Goal: Check status

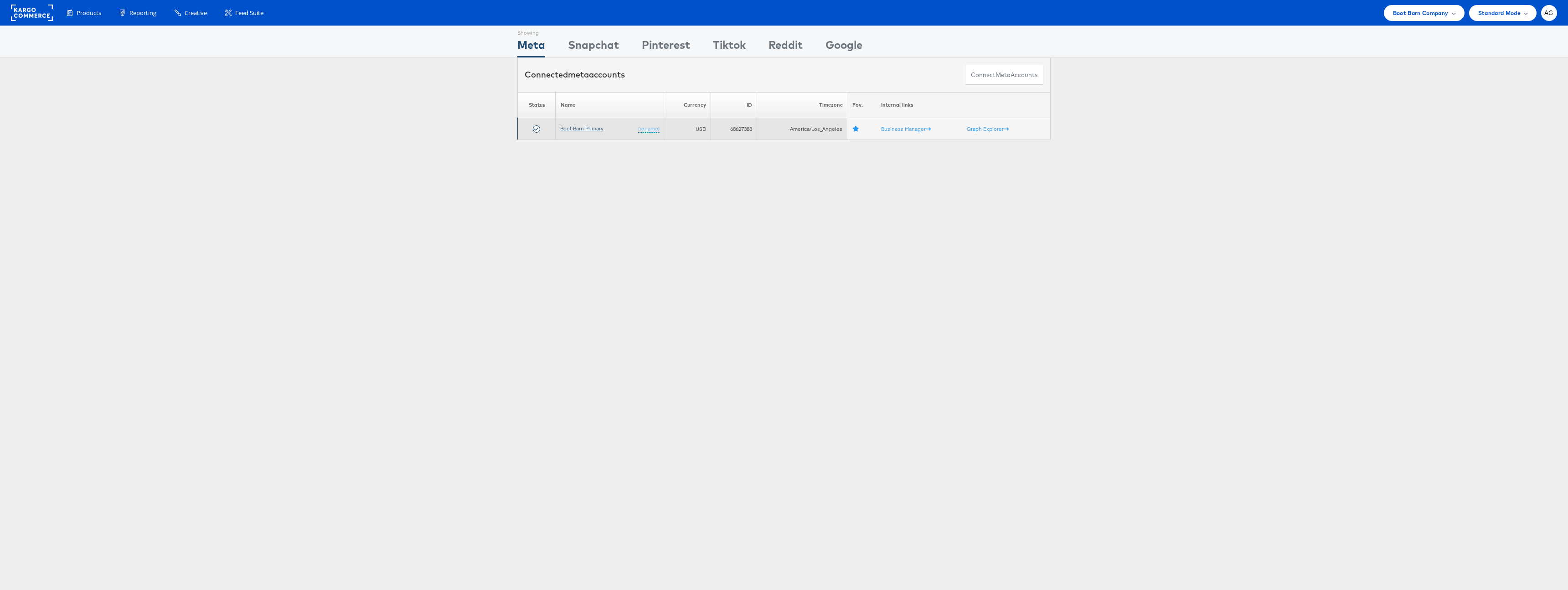
click at [585, 126] on link "Boot Barn Primary" at bounding box center [582, 128] width 43 height 7
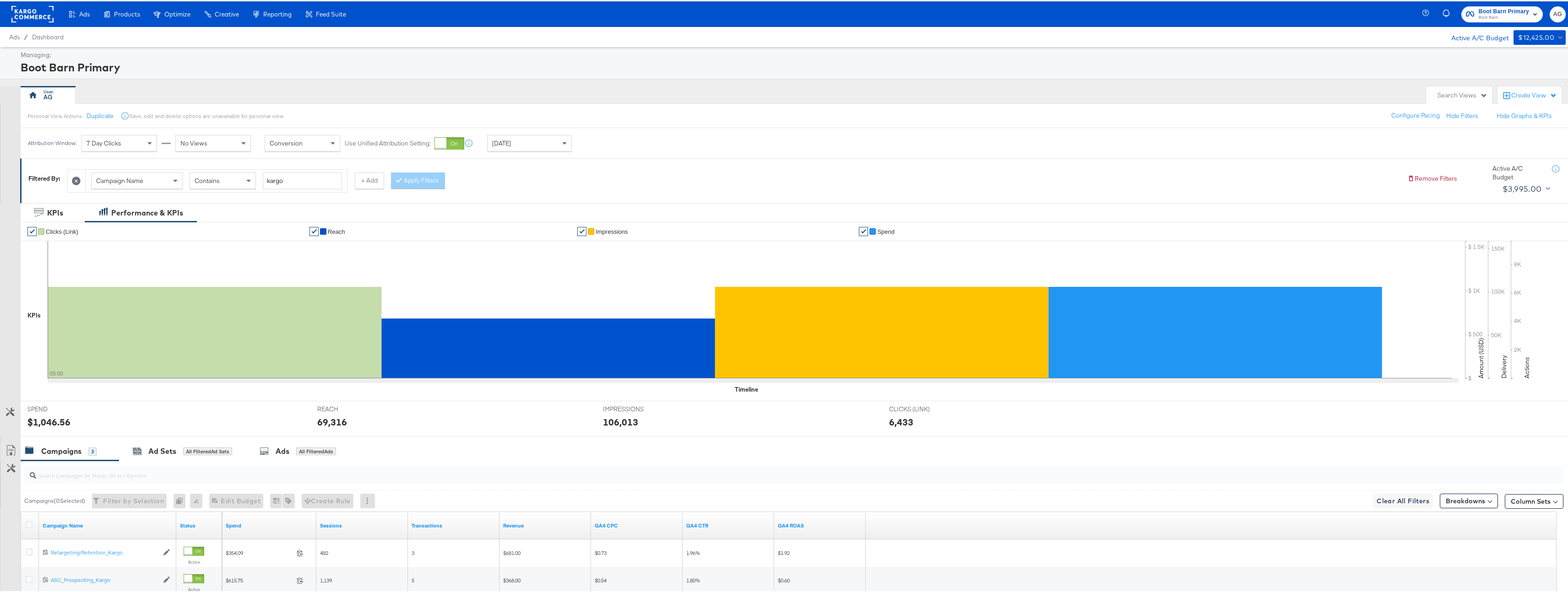
scroll to position [123, 0]
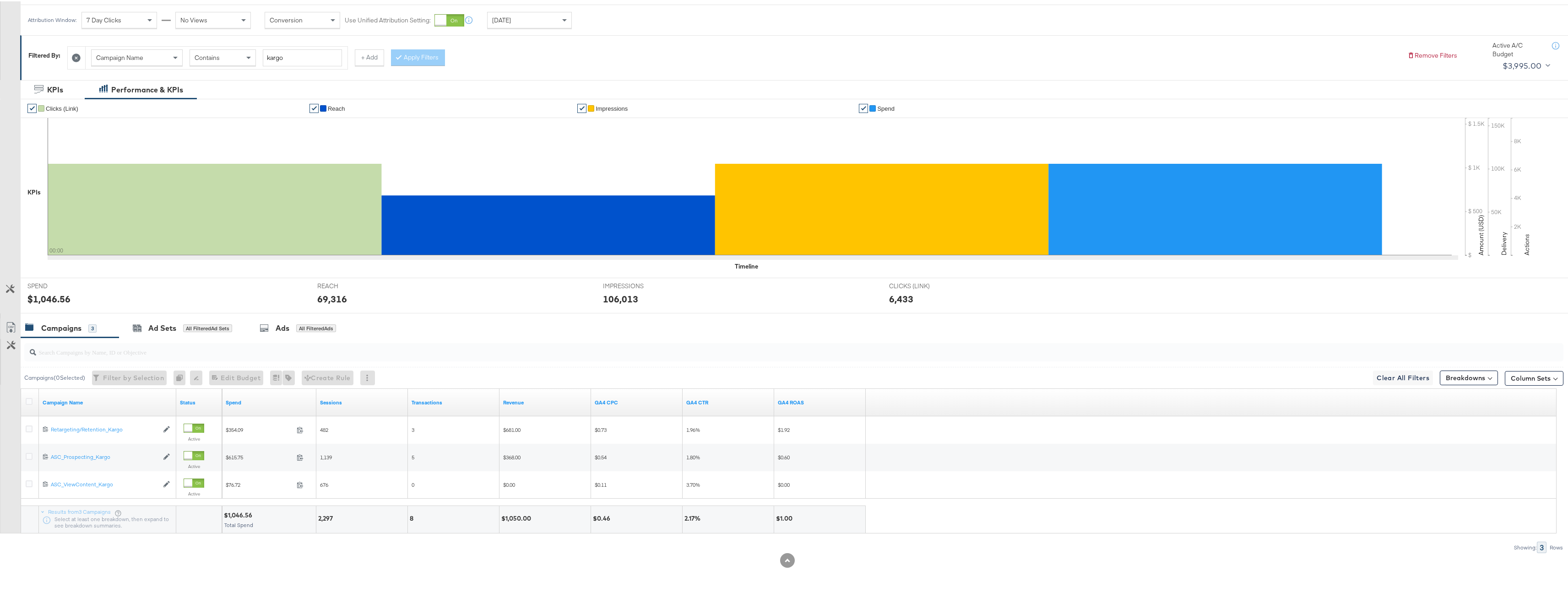
click at [539, 21] on div "[DATE]" at bounding box center [529, 19] width 84 height 15
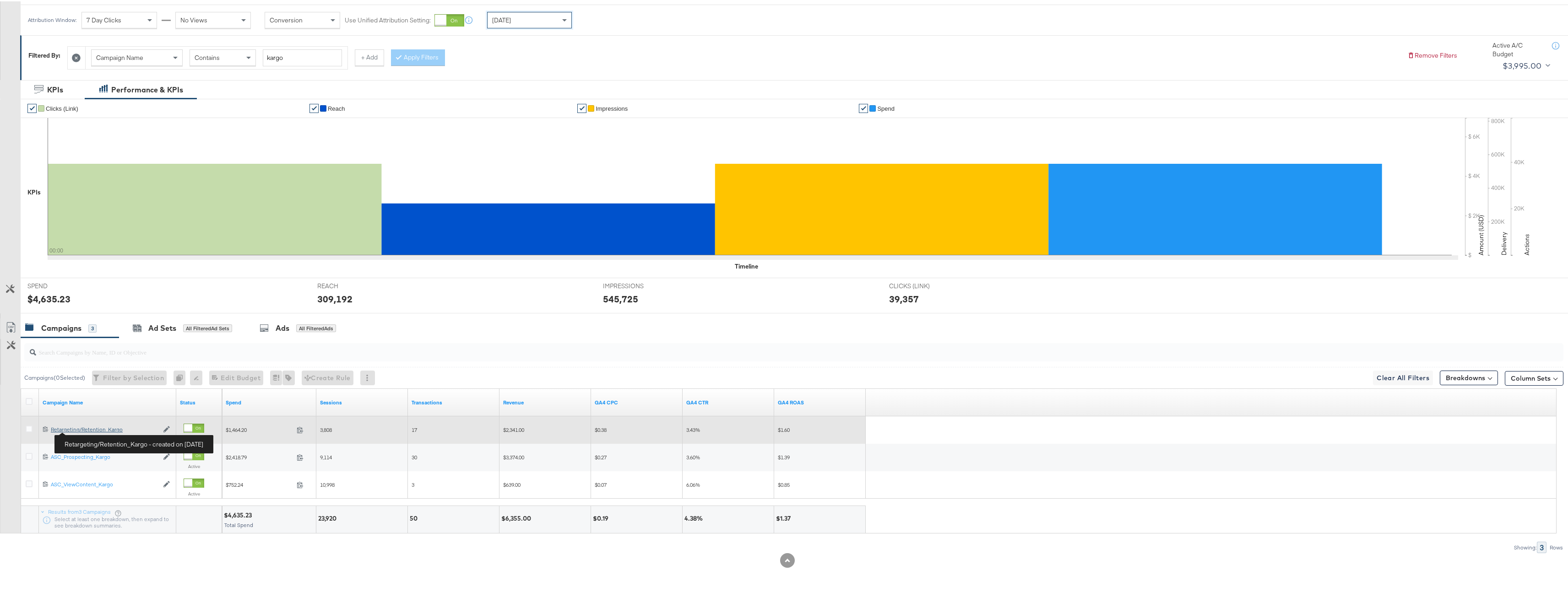
click at [89, 430] on div "Retargeting/Retention_Kargo Retargeting/Retention_Kargo" at bounding box center [105, 428] width 108 height 7
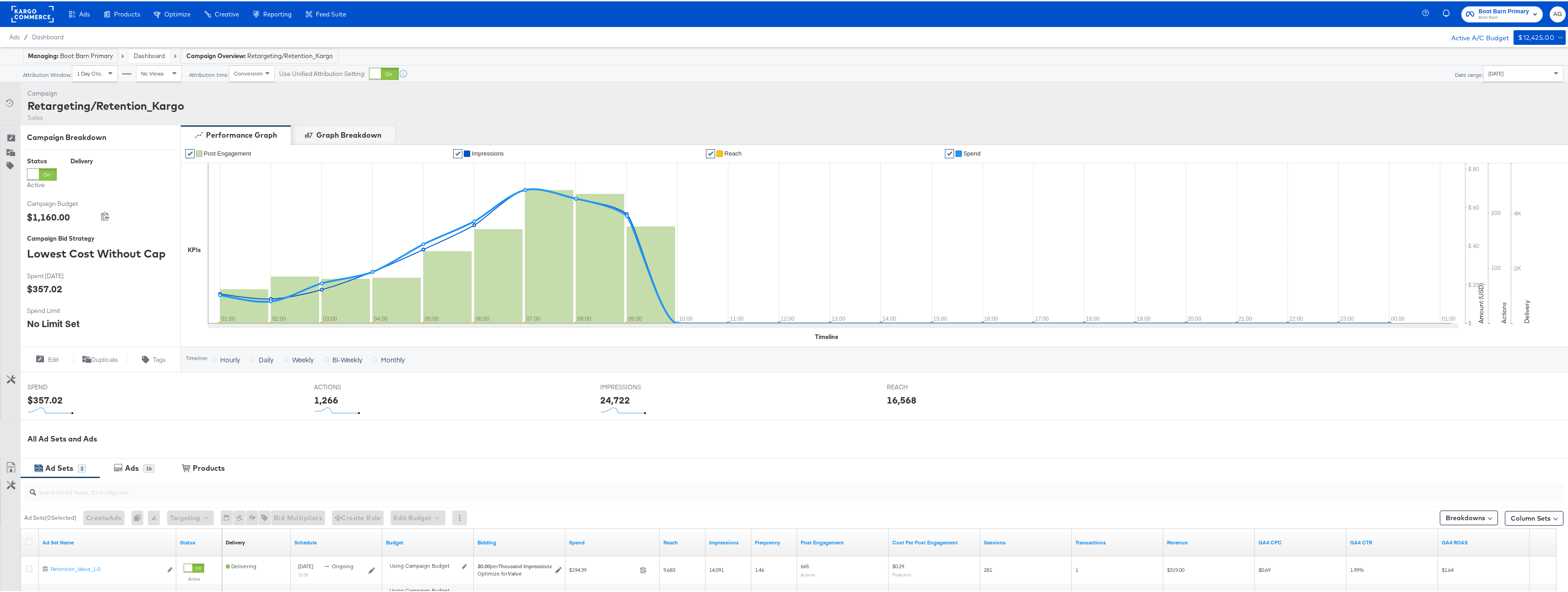
click at [1493, 78] on div "[DATE]" at bounding box center [1523, 72] width 79 height 15
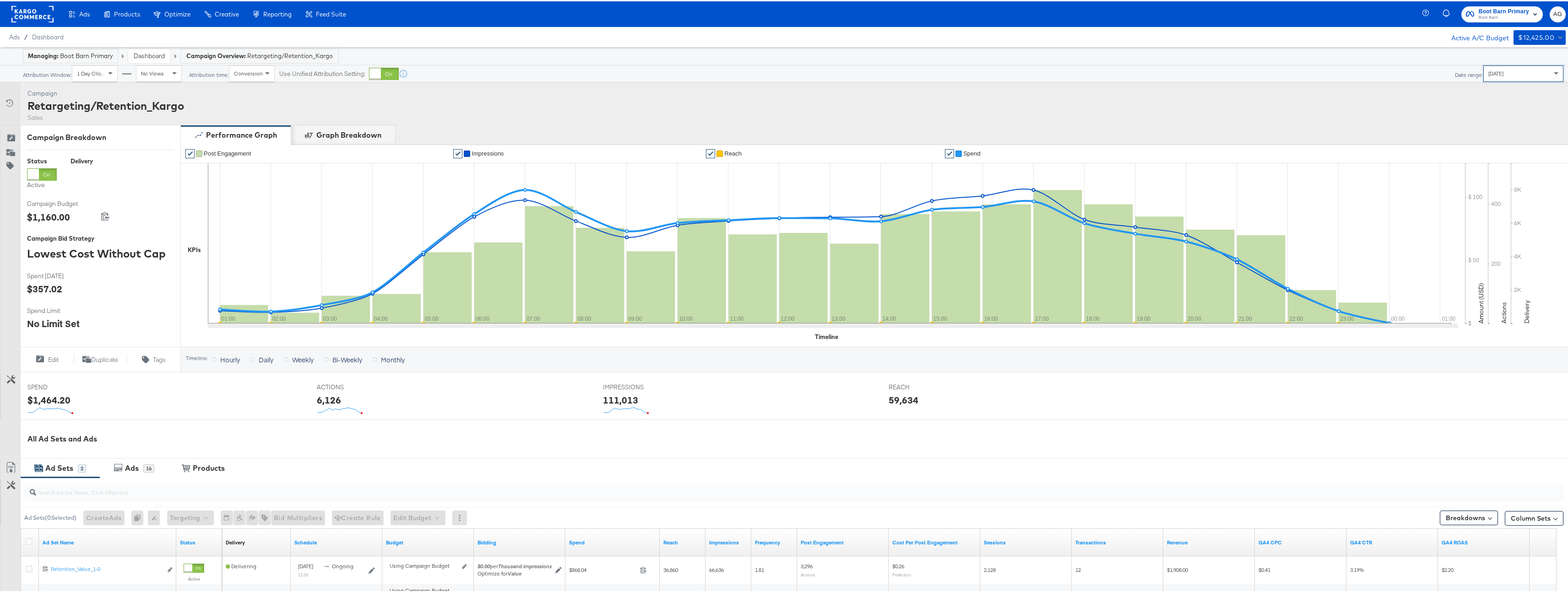
click at [152, 57] on link "Dashboard" at bounding box center [149, 54] width 31 height 9
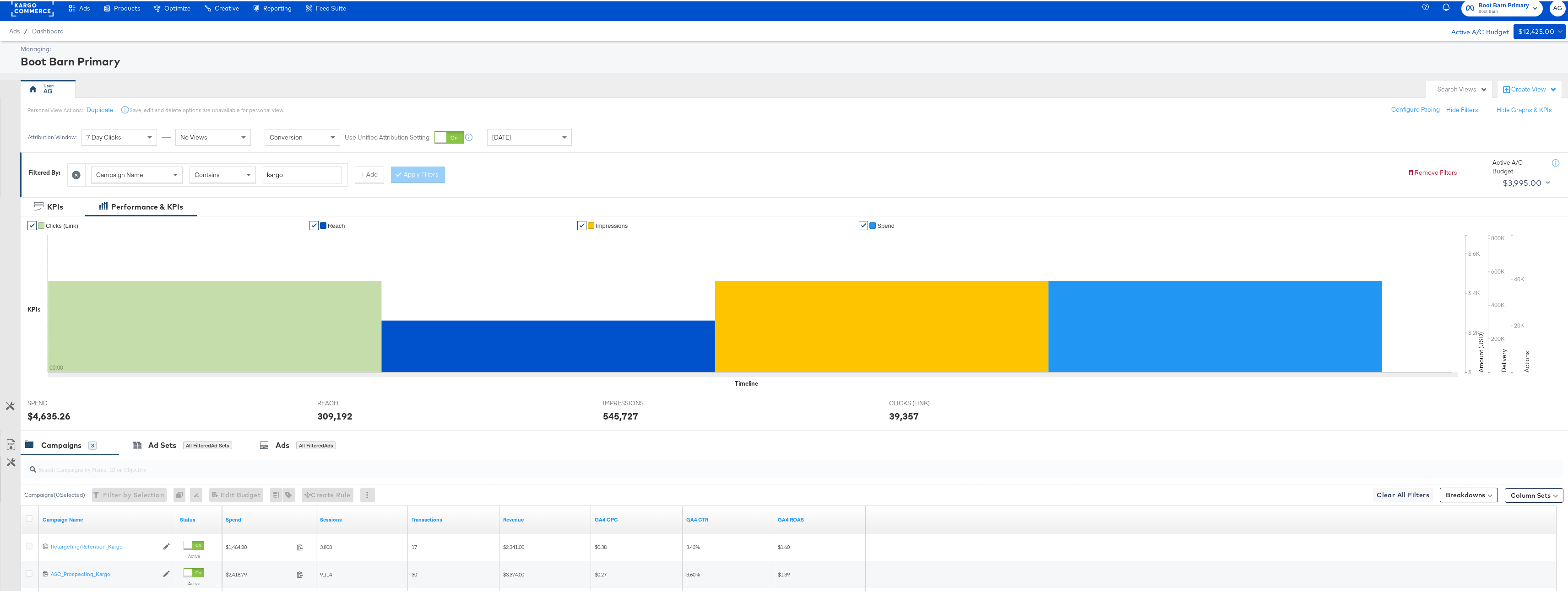
scroll to position [123, 0]
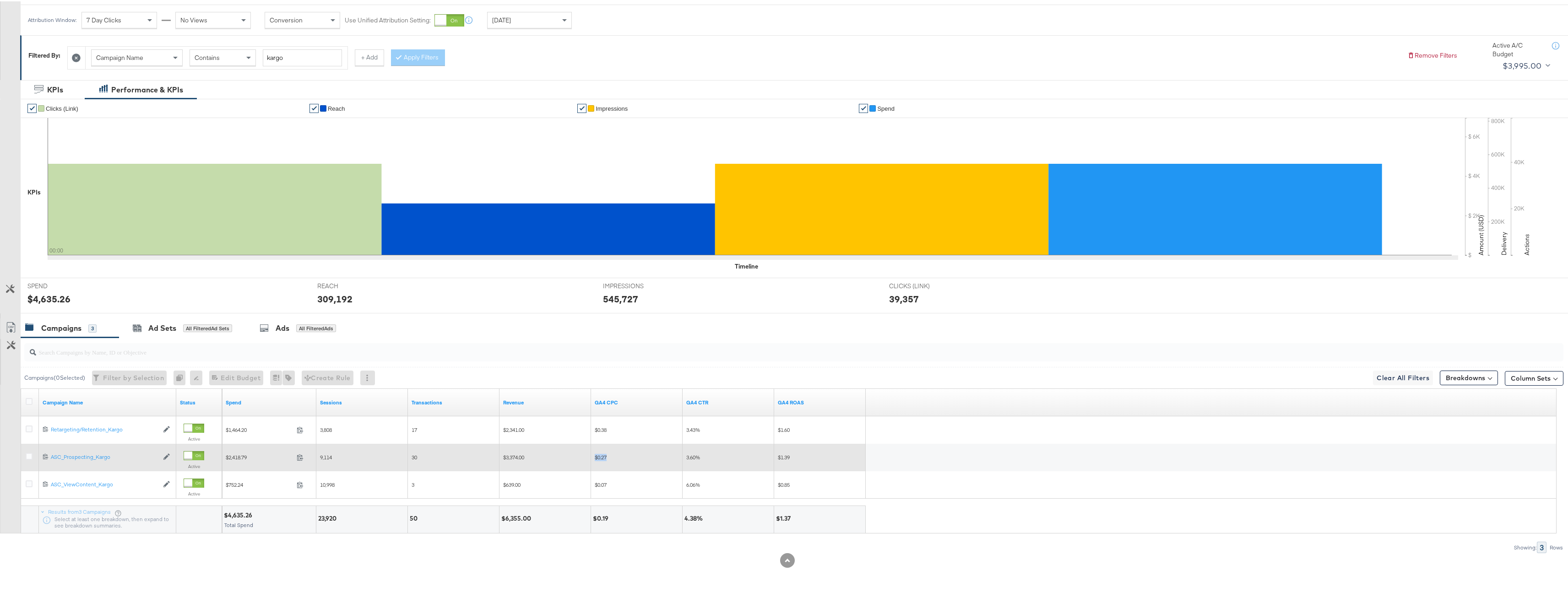
drag, startPoint x: 612, startPoint y: 459, endPoint x: 592, endPoint y: 457, distance: 20.1
click at [592, 457] on div "$0.27" at bounding box center [637, 456] width 91 height 15
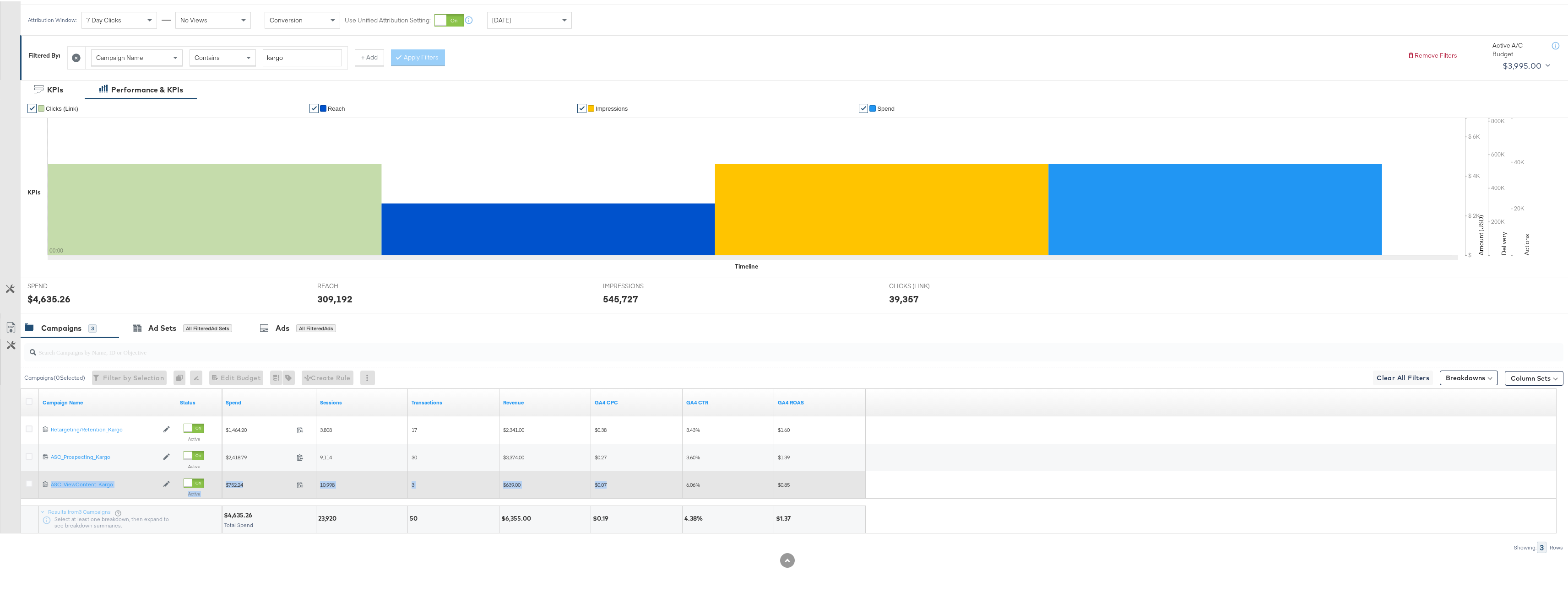
drag, startPoint x: 639, startPoint y: 497, endPoint x: 597, endPoint y: 487, distance: 43.2
click at [597, 487] on div "[CREDIT_CARD_NUMBER] ASC_ViewContent_Kargo ASC_ViewContent_Kargo Edit Campaign …" at bounding box center [789, 484] width 1536 height 27
click at [598, 485] on span "$0.07" at bounding box center [600, 484] width 12 height 7
drag, startPoint x: 619, startPoint y: 483, endPoint x: 586, endPoint y: 481, distance: 33.1
click at [586, 481] on div "$752.24 752.24 10,998 3 $639.00 $0.07 6.06% $0.85" at bounding box center [543, 484] width 644 height 27
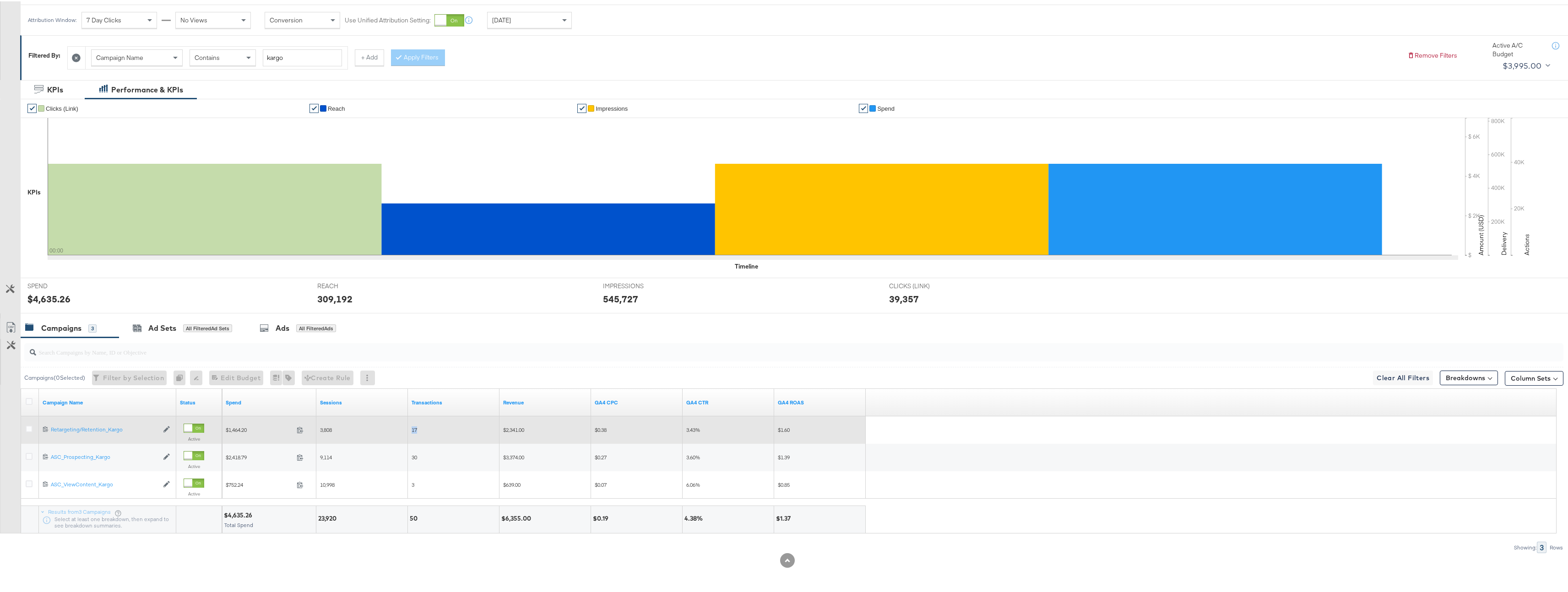
drag, startPoint x: 408, startPoint y: 429, endPoint x: 426, endPoint y: 429, distance: 18.0
click at [426, 429] on div "17" at bounding box center [453, 429] width 91 height 15
click at [426, 429] on div "17" at bounding box center [453, 429] width 84 height 7
drag, startPoint x: 498, startPoint y: 425, endPoint x: 568, endPoint y: 429, distance: 70.1
click at [568, 429] on div "$1,464.20 1464.2 3,808 17 $2,341.00 $0.38 3.43% $1.60" at bounding box center [543, 429] width 644 height 27
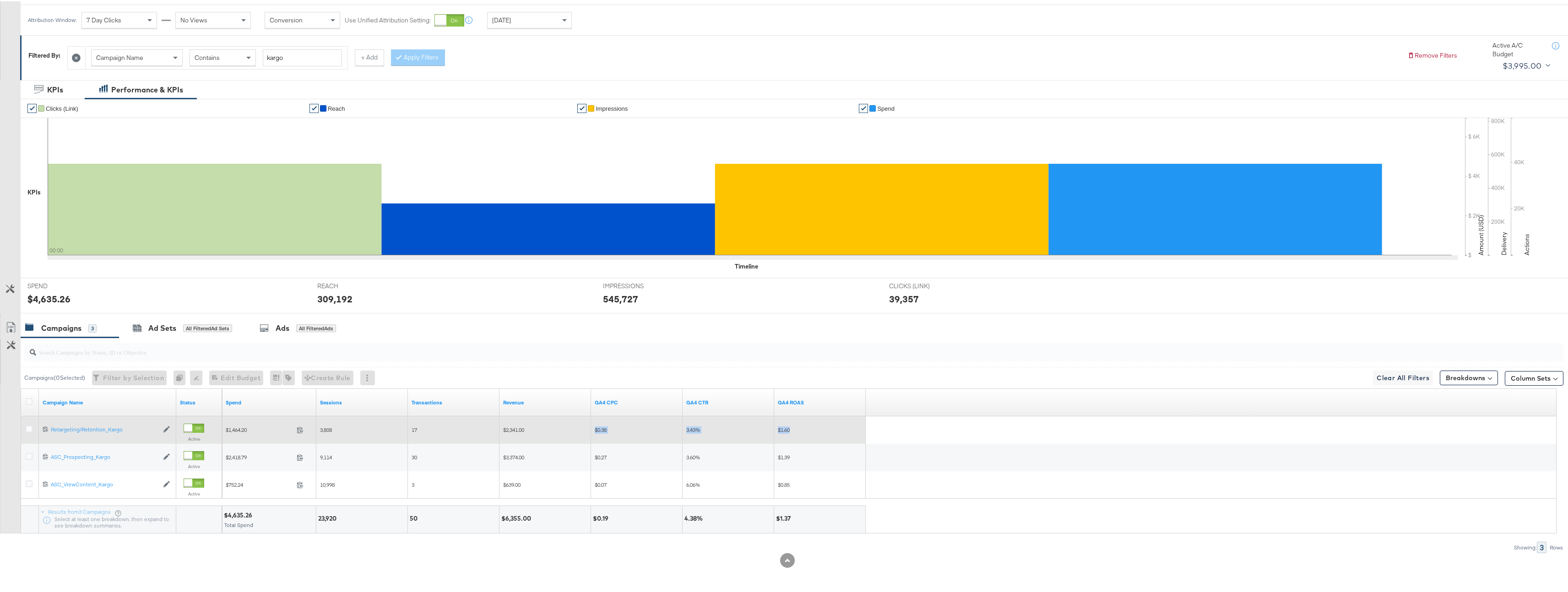
drag, startPoint x: 581, startPoint y: 429, endPoint x: 843, endPoint y: 432, distance: 262.0
click at [843, 432] on div "$1,464.20 1464.2 3,808 17 $2,341.00 $0.38 3.43% $1.60" at bounding box center [543, 429] width 644 height 27
drag, startPoint x: 227, startPoint y: 429, endPoint x: 829, endPoint y: 440, distance: 602.1
click at [829, 440] on div "$1,464.20 1464.2 3,808 17 $2,341.00 $0.38 3.43% $1.60" at bounding box center [543, 429] width 644 height 27
click at [829, 440] on div "$1.60" at bounding box center [820, 429] width 91 height 27
